Goal: Use online tool/utility

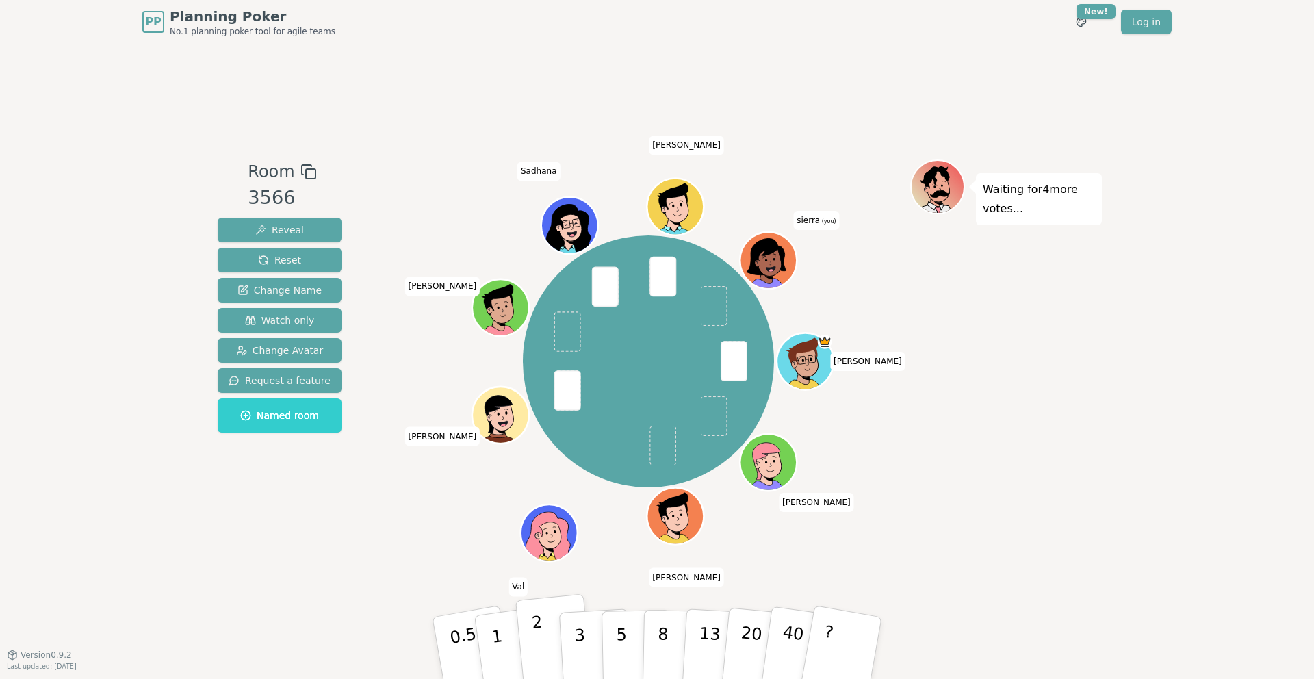
click at [552, 637] on button "2" at bounding box center [554, 648] width 78 height 109
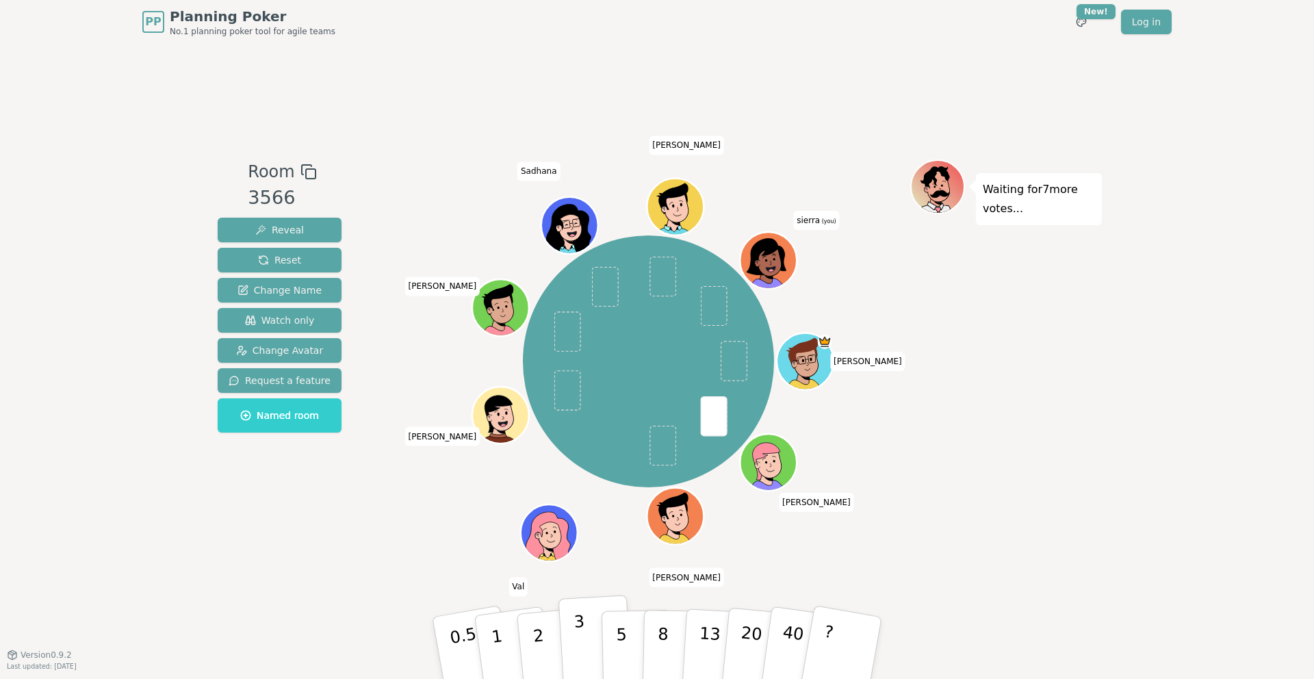
click at [586, 656] on button "3" at bounding box center [596, 648] width 75 height 107
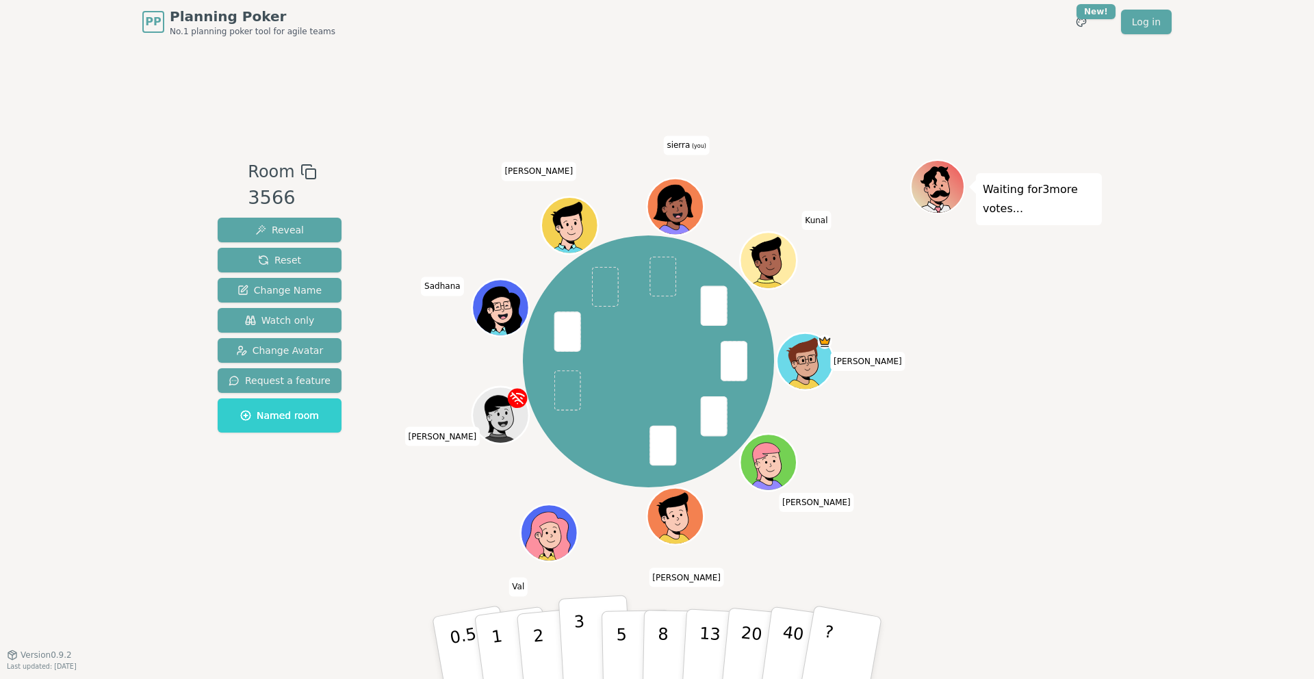
click at [584, 649] on p "3" at bounding box center [581, 649] width 15 height 75
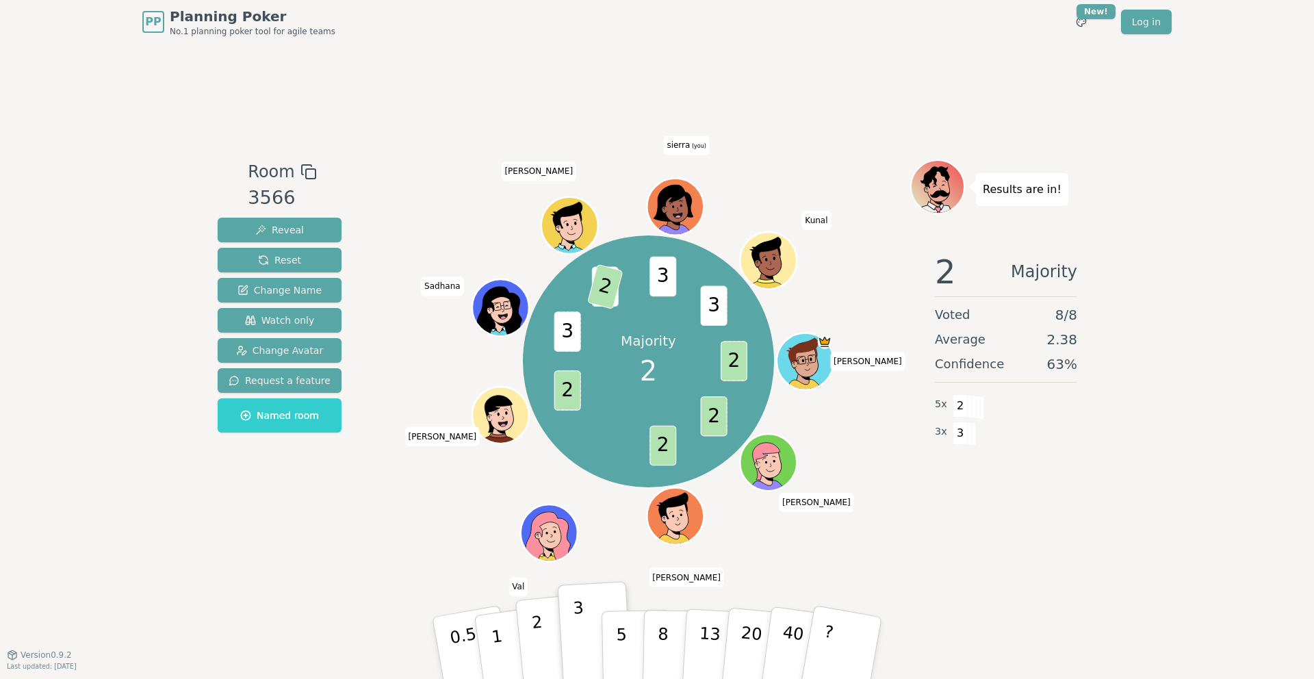
click at [541, 636] on p "2" at bounding box center [540, 650] width 18 height 75
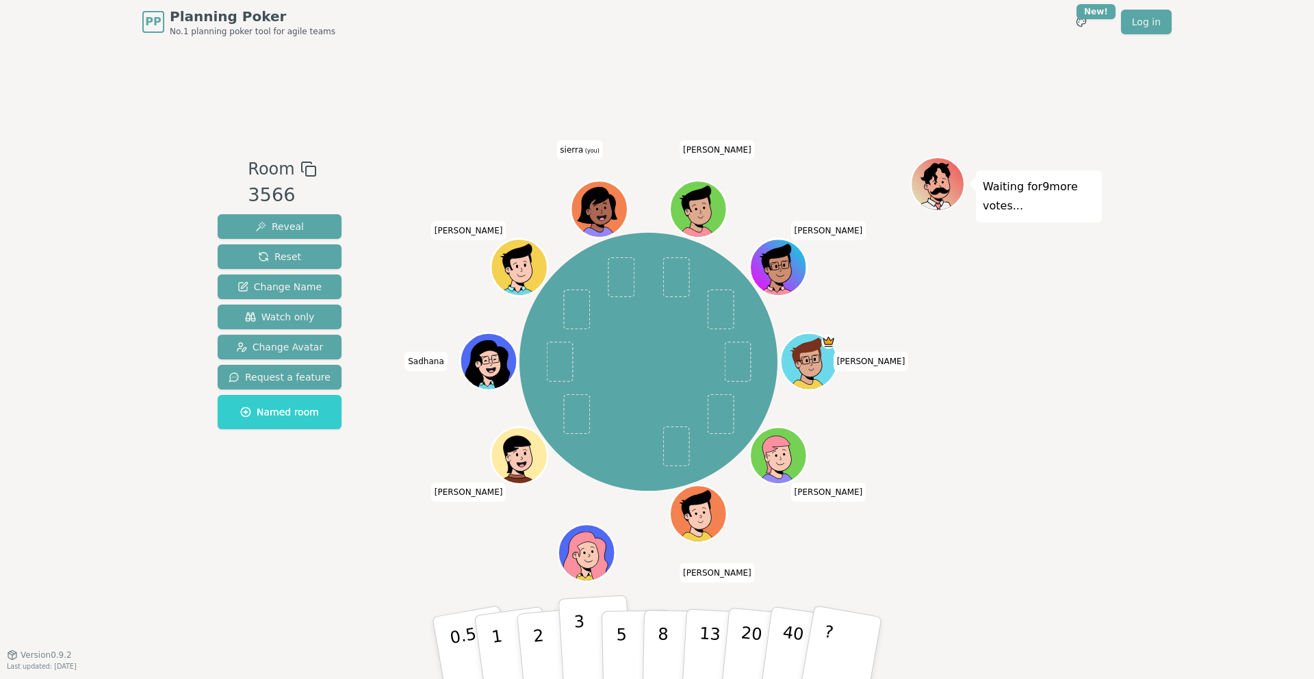
click at [591, 630] on button "3" at bounding box center [596, 648] width 75 height 107
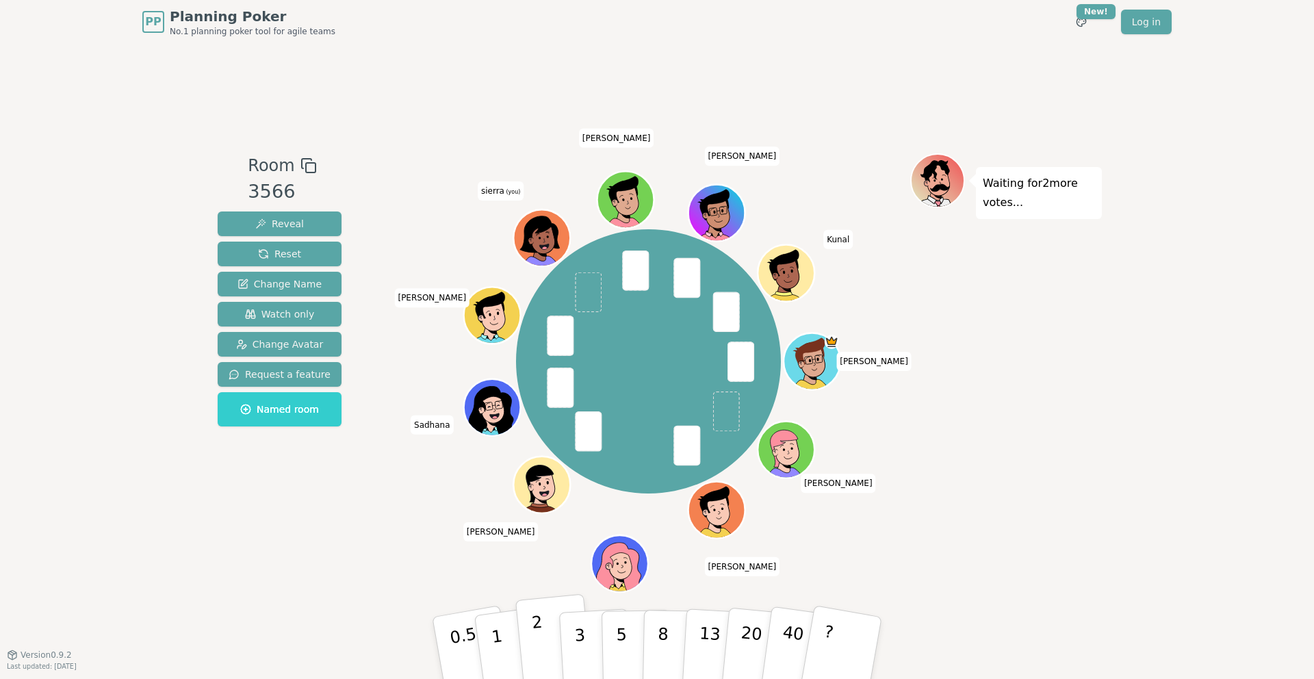
click at [549, 625] on button "2" at bounding box center [554, 648] width 78 height 109
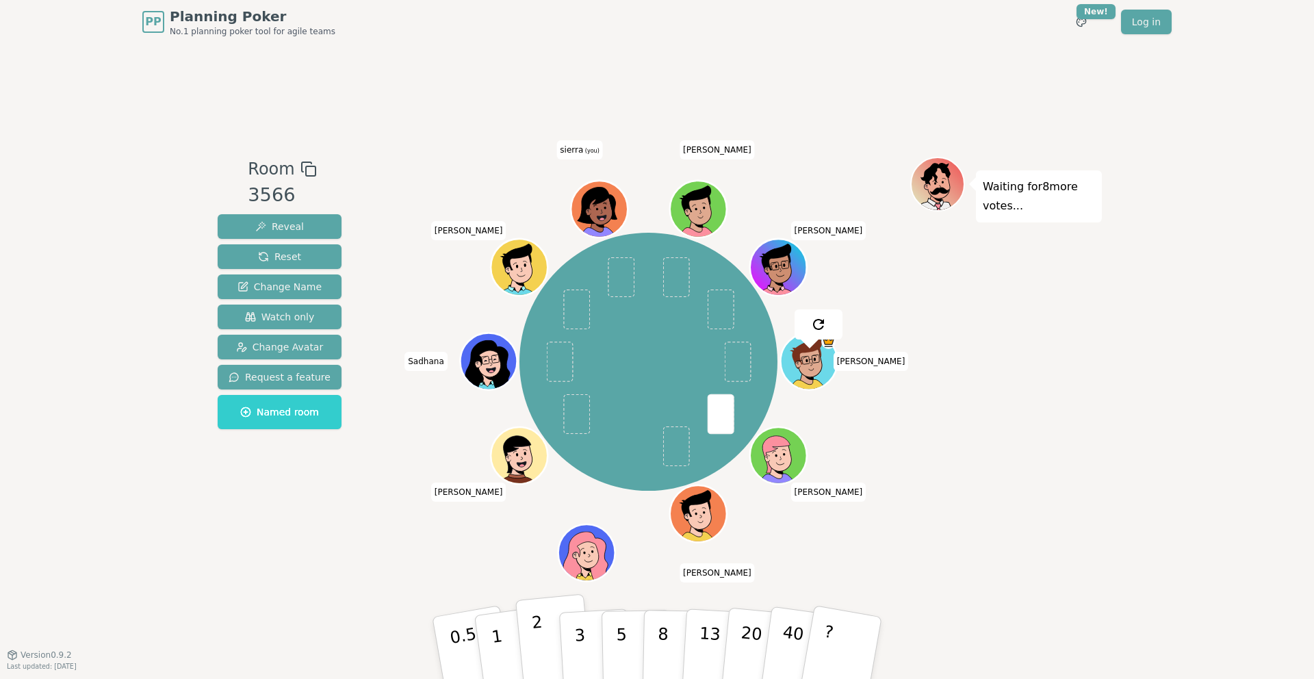
click at [552, 638] on button "2" at bounding box center [554, 648] width 78 height 109
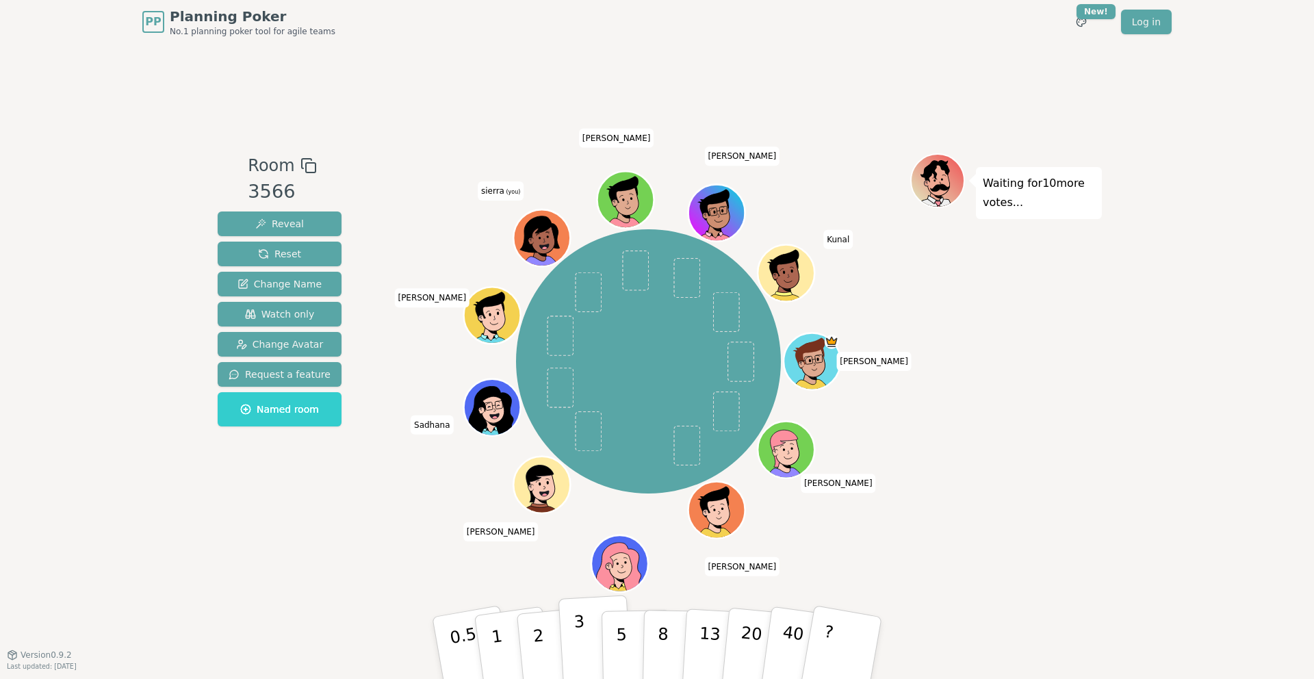
click at [588, 653] on button "3" at bounding box center [596, 648] width 75 height 107
click at [592, 633] on button "3" at bounding box center [596, 648] width 75 height 107
click at [275, 265] on button "Reset" at bounding box center [280, 254] width 124 height 25
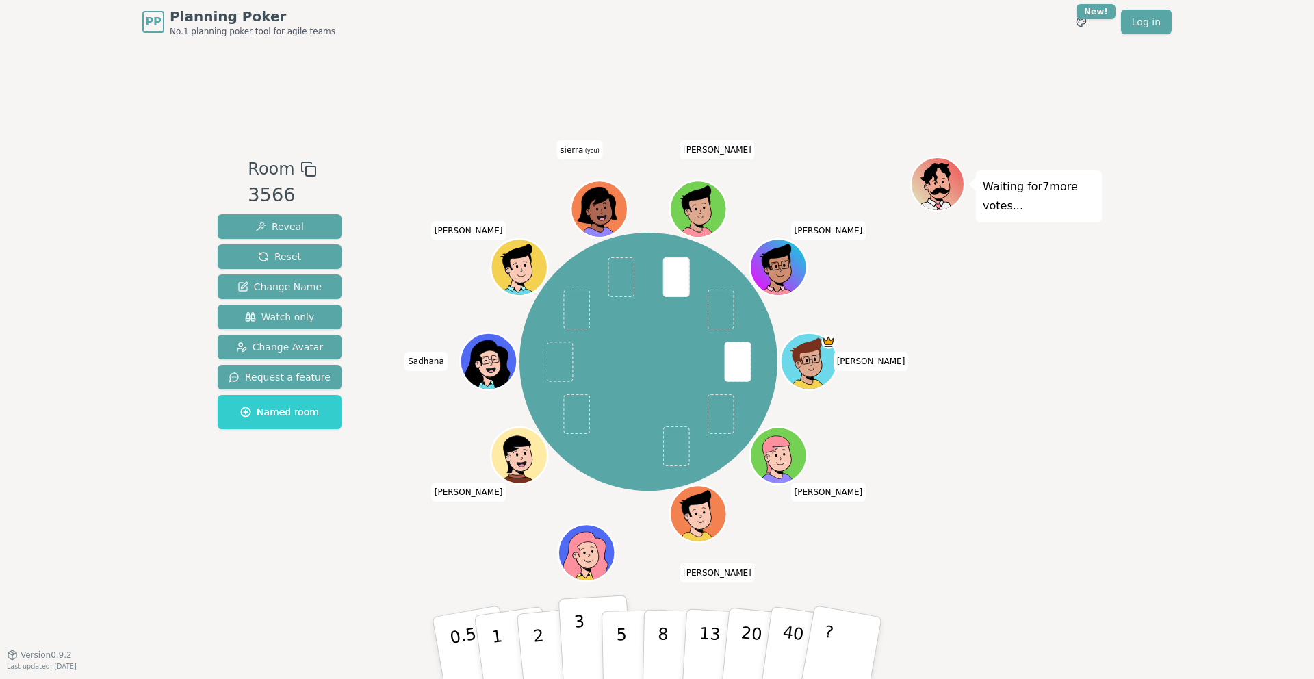
click at [574, 648] on button "3" at bounding box center [596, 648] width 75 height 107
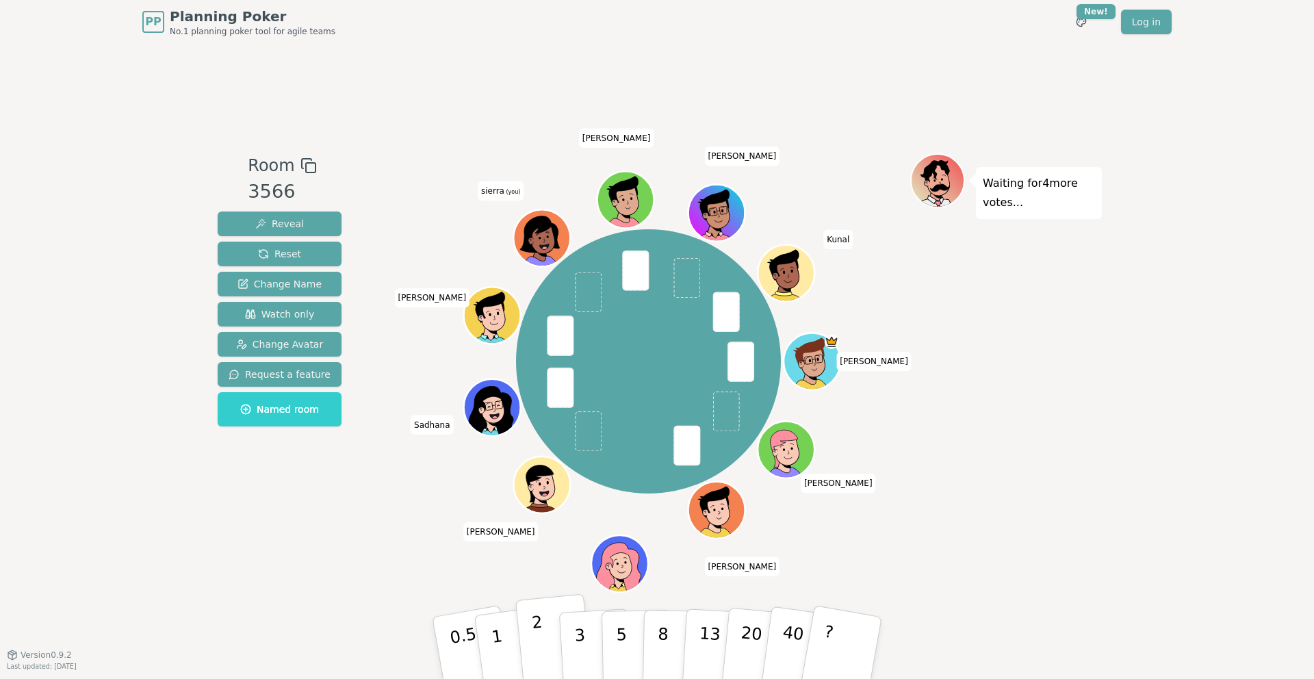
click at [548, 648] on button "2" at bounding box center [554, 648] width 78 height 109
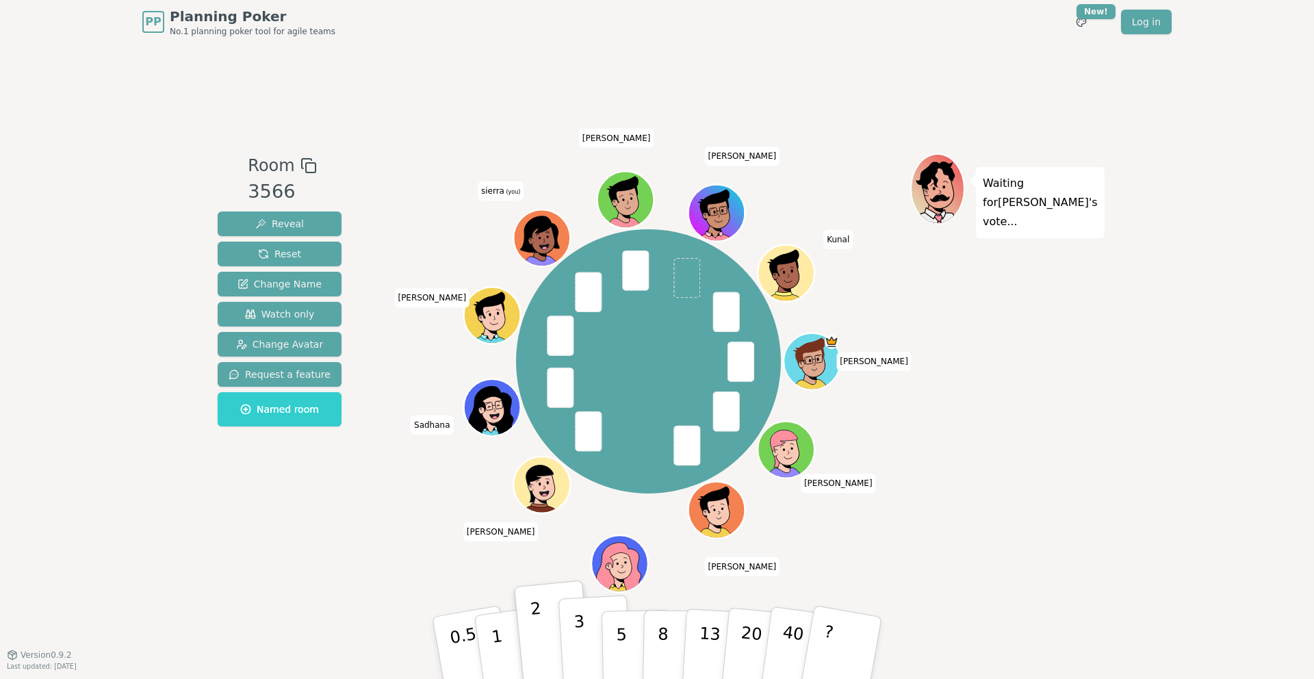
click at [577, 647] on p "3" at bounding box center [581, 649] width 15 height 75
click at [591, 632] on button "3" at bounding box center [596, 648] width 75 height 107
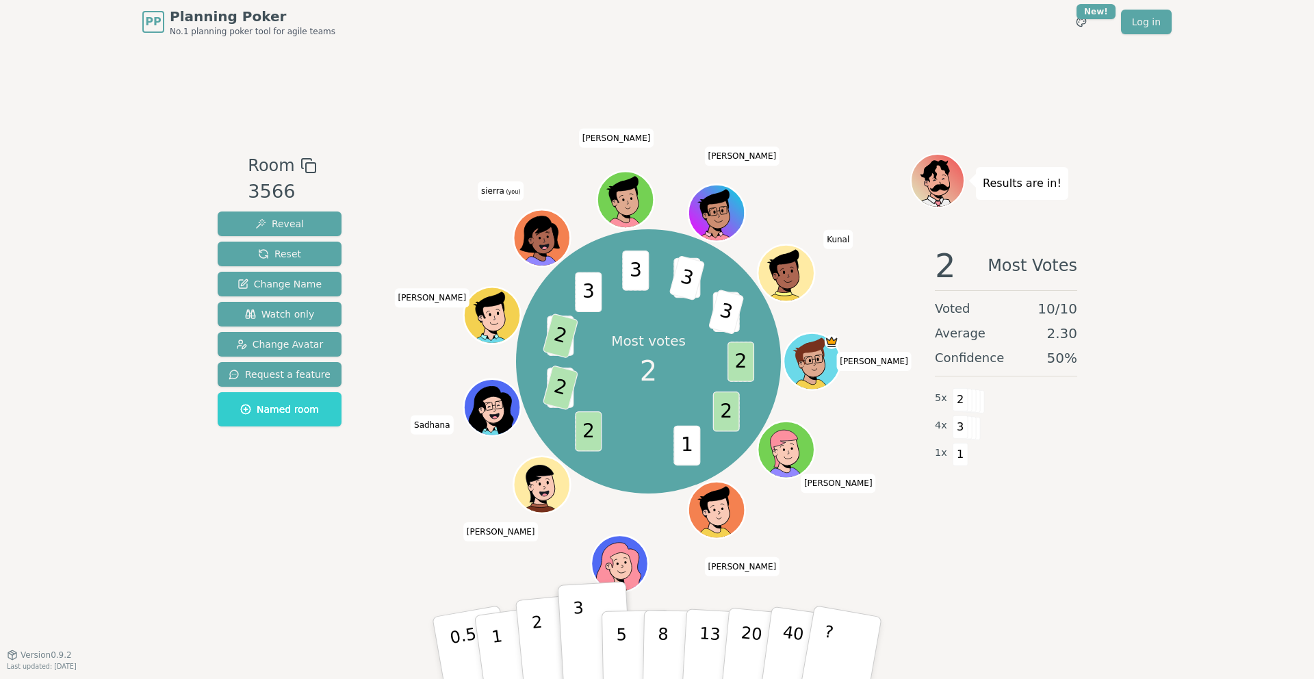
click at [535, 635] on p "2" at bounding box center [540, 650] width 18 height 75
